Goal: Information Seeking & Learning: Learn about a topic

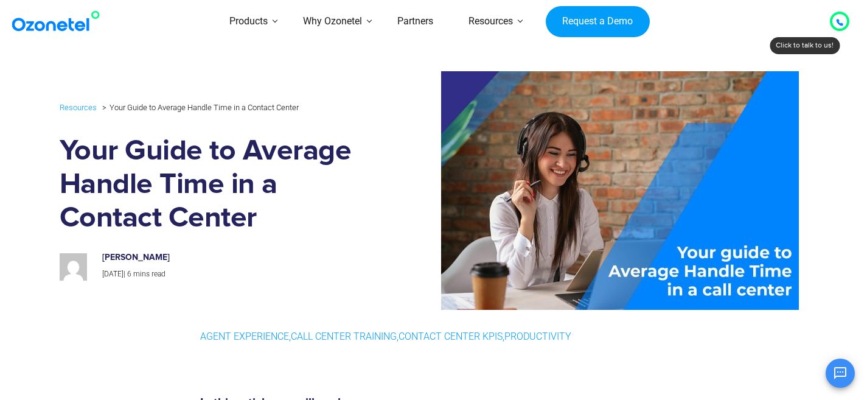
click at [23, 168] on section "Resources Your Guide to Average Handle Time in a Contact Center Your Guide to A…" at bounding box center [433, 190] width 867 height 251
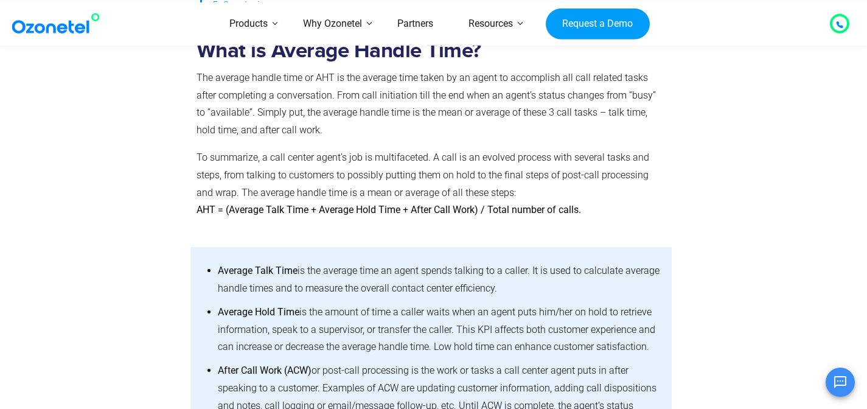
scroll to position [517, 0]
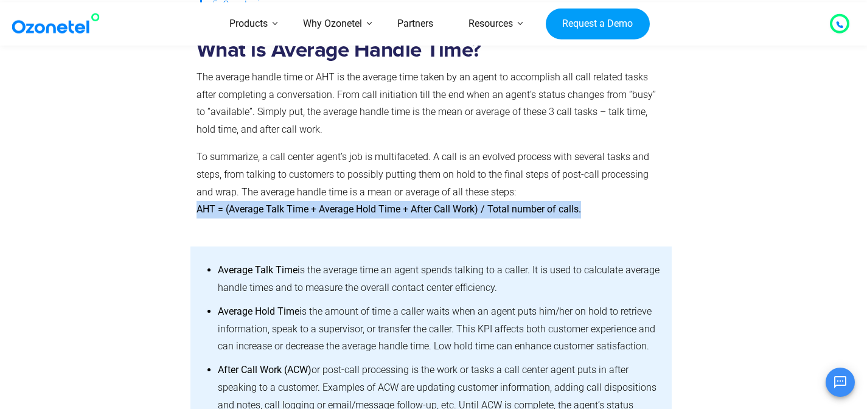
drag, startPoint x: 197, startPoint y: 210, endPoint x: 580, endPoint y: 203, distance: 383.0
click at [580, 203] on p "To summarize, a call center agent’s job is multifaceted. A call is an evolved p…" at bounding box center [432, 184] width 470 height 70
copy b "AHT = (Average Talk Time + Average Hold Time + After Call Work) / Total number …"
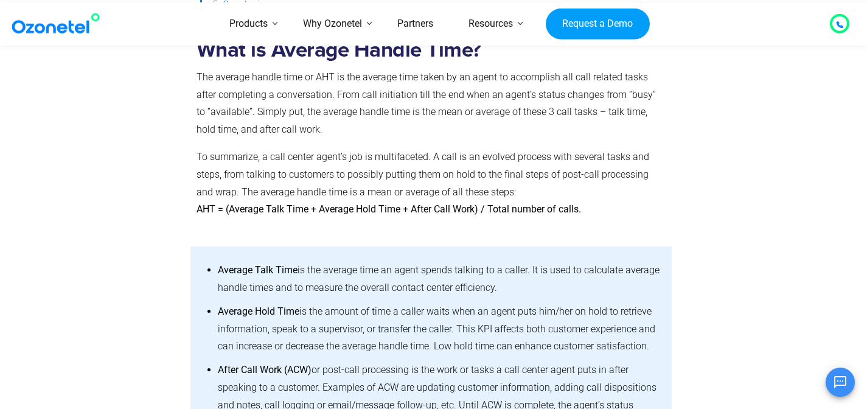
click at [127, 209] on div at bounding box center [122, 132] width 137 height 206
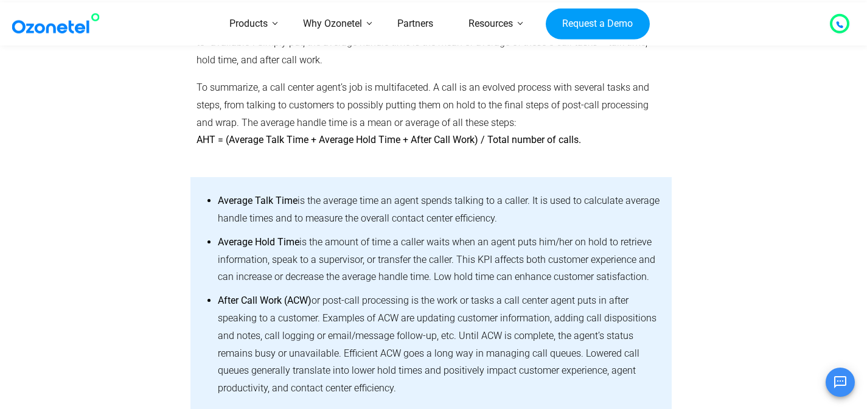
scroll to position [592, 0]
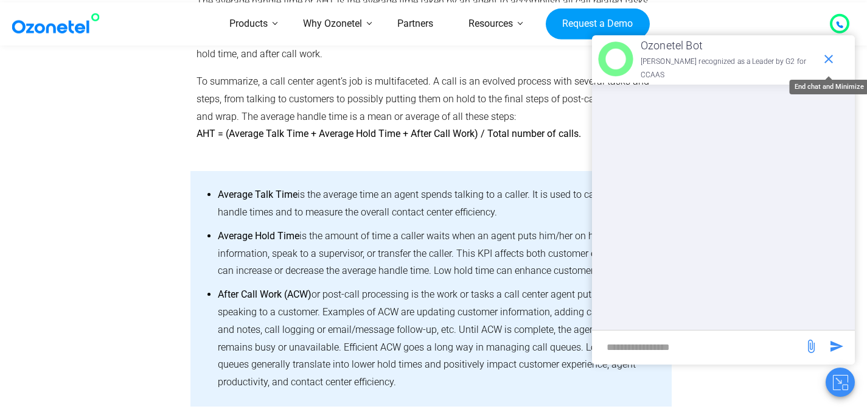
click at [830, 59] on icon "end chat or minimize" at bounding box center [829, 59] width 15 height 15
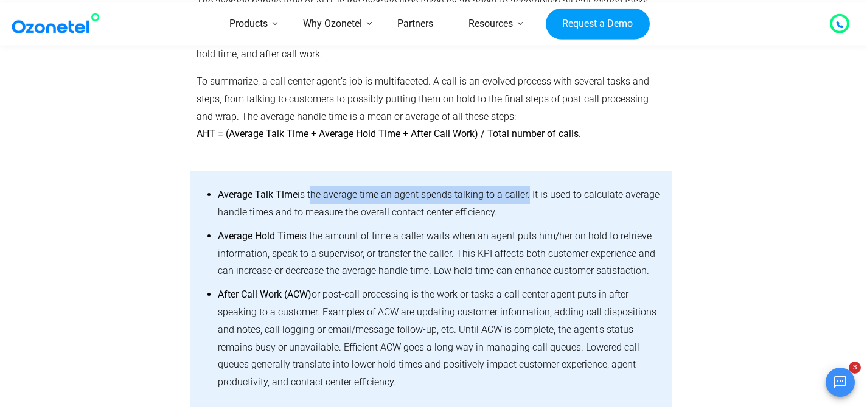
drag, startPoint x: 310, startPoint y: 193, endPoint x: 525, endPoint y: 192, distance: 215.5
click at [525, 192] on li "Average Talk Time is the average time an agent spends talking to a caller. It i…" at bounding box center [439, 203] width 443 height 41
copy li "the average time an agent spends talking to a caller"
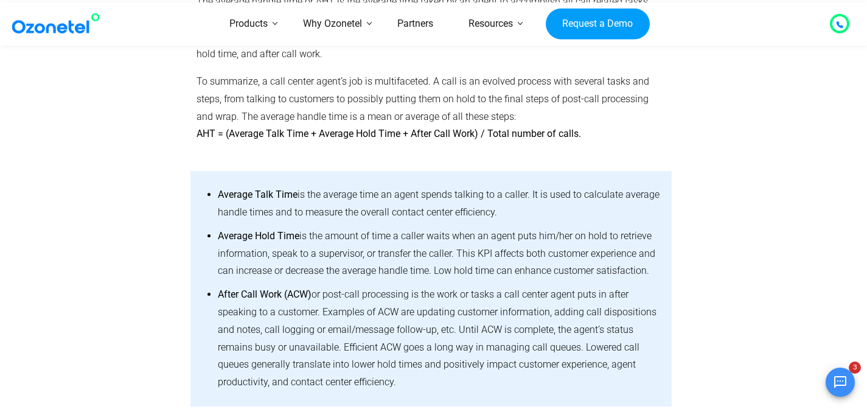
click at [149, 251] on div at bounding box center [122, 289] width 137 height 236
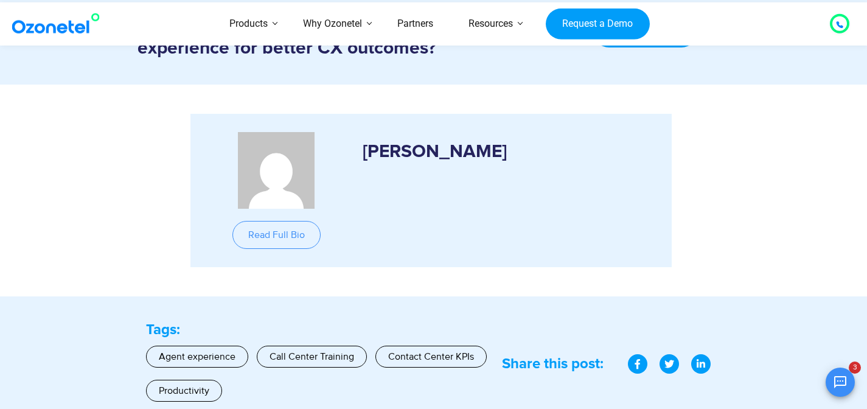
scroll to position [2218, 0]
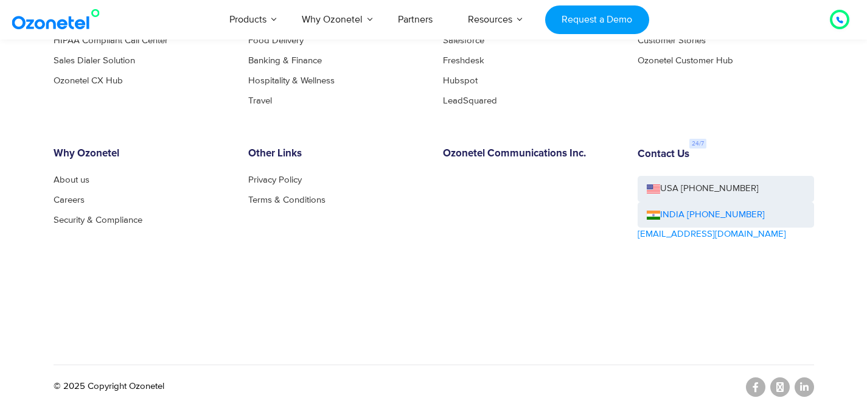
scroll to position [5347, 0]
